Goal: Entertainment & Leisure: Consume media (video, audio)

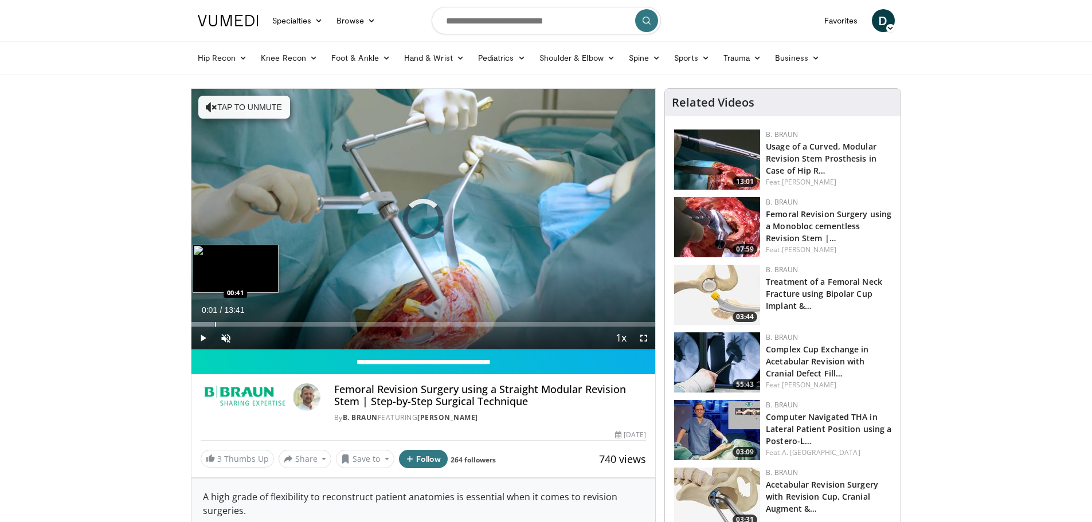
click at [215, 326] on div "Progress Bar" at bounding box center [215, 324] width 1 height 5
click at [240, 326] on div "Progress Bar" at bounding box center [240, 324] width 1 height 5
click at [260, 329] on video-js "**********" at bounding box center [424, 220] width 465 height 262
click at [259, 324] on div "Progress Bar" at bounding box center [259, 324] width 1 height 5
click at [276, 324] on div "Progress Bar" at bounding box center [276, 324] width 1 height 5
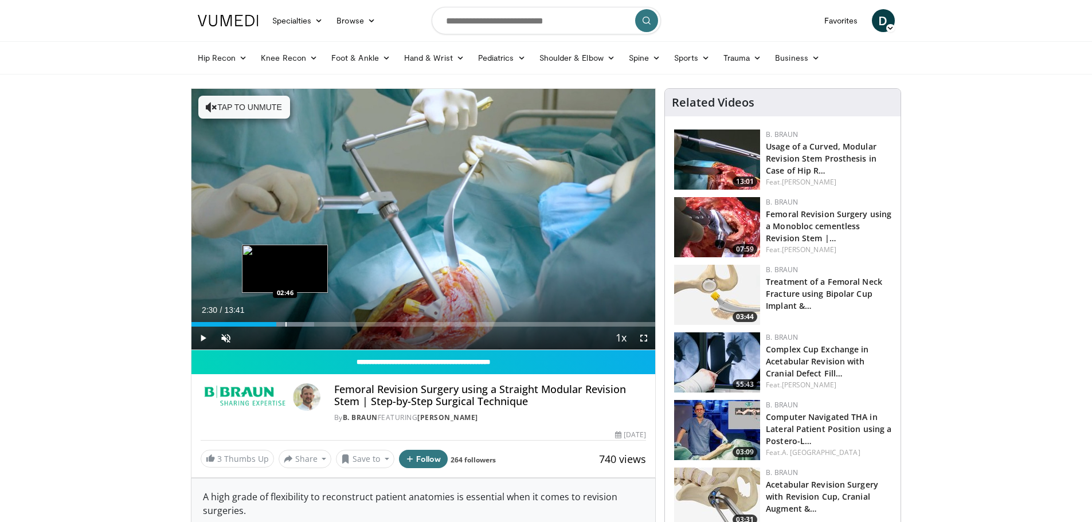
click at [286, 325] on div "Progress Bar" at bounding box center [286, 324] width 1 height 5
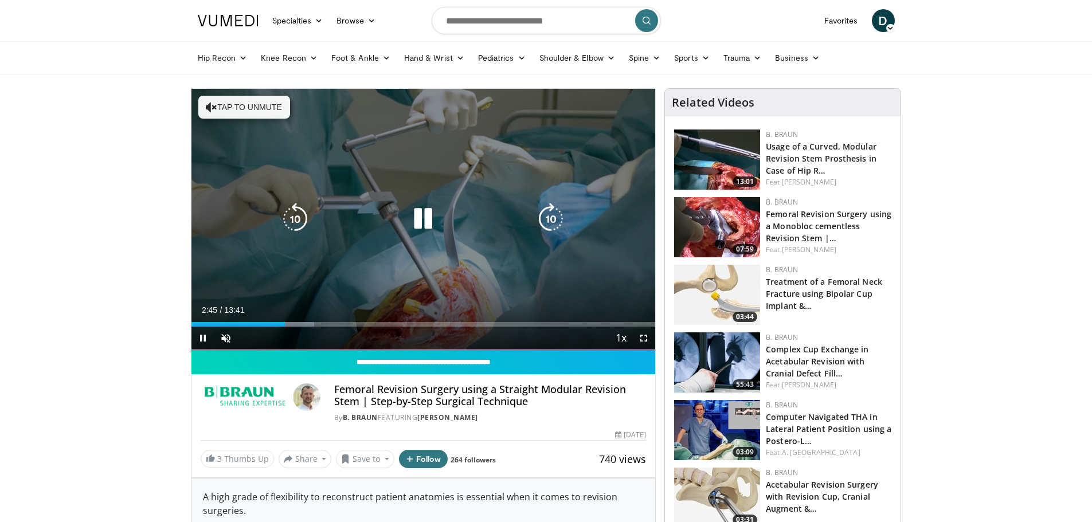
click at [0, 0] on div "Progress Bar" at bounding box center [0, 0] width 0 height 0
